Goal: Information Seeking & Learning: Learn about a topic

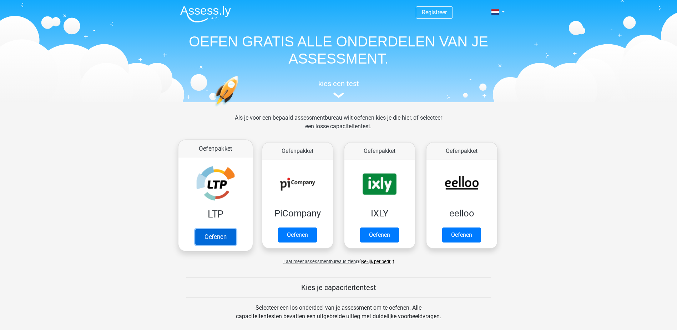
click at [216, 237] on link "Oefenen" at bounding box center [215, 237] width 41 height 16
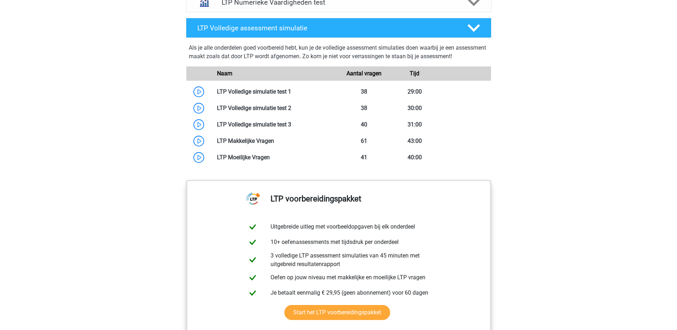
scroll to position [393, 0]
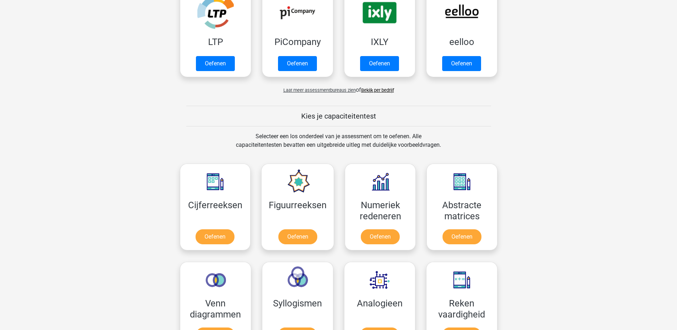
scroll to position [170, 0]
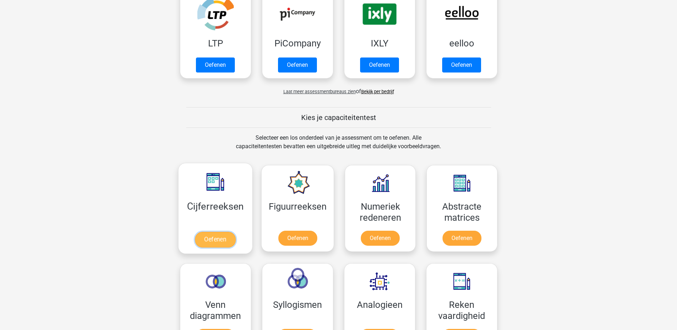
click at [220, 236] on link "Oefenen" at bounding box center [215, 240] width 41 height 16
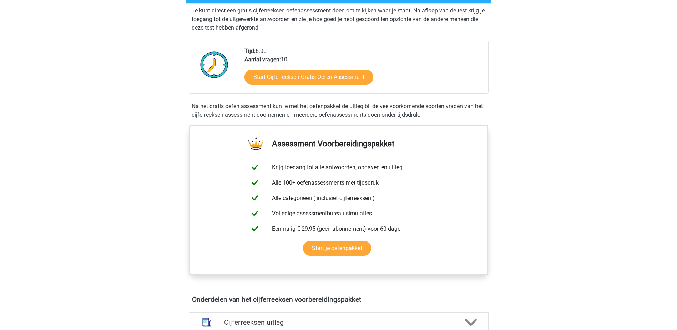
scroll to position [286, 0]
